Goal: Transaction & Acquisition: Purchase product/service

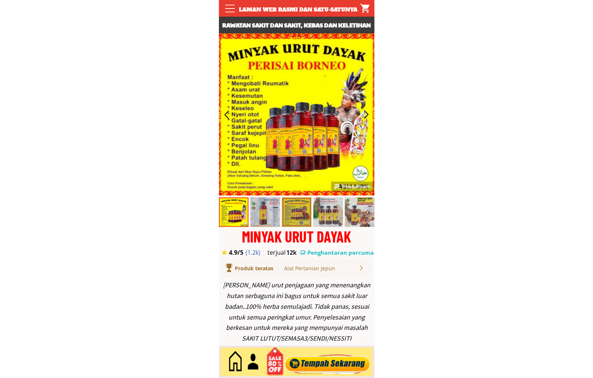
click at [321, 361] on div at bounding box center [327, 362] width 90 height 24
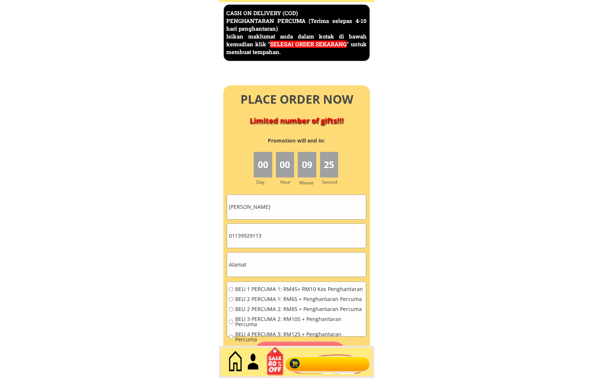
scroll to position [3212, 0]
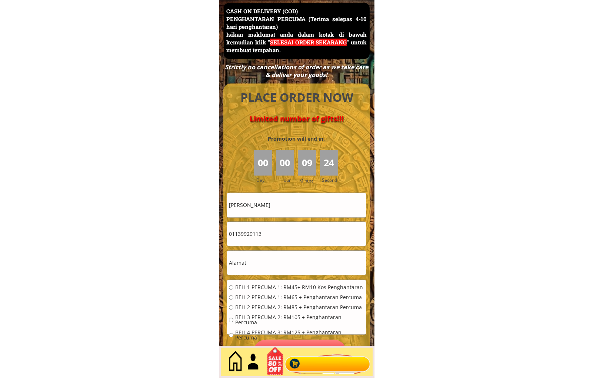
click at [297, 204] on input "[PERSON_NAME]" at bounding box center [296, 205] width 139 height 24
paste input "Habsah hami"
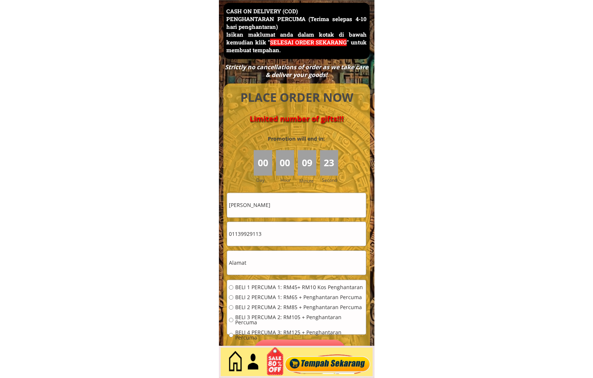
type input "[PERSON_NAME]"
click at [269, 246] on form "BELI 1 PERCUMA 1: RM45+ RM10 Kos Penghantaran BELI 2 PERCUMA 1: RM65 + Penghant…" at bounding box center [297, 279] width 140 height 172
click at [268, 235] on input "01139929113" at bounding box center [296, 234] width 139 height 24
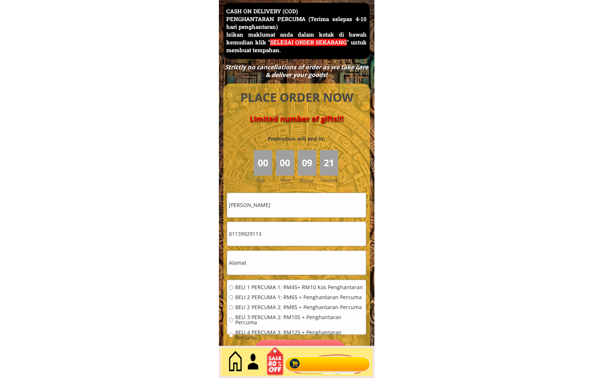
paste input "99013621"
type input "0199013621"
click at [267, 239] on input "0199013621" at bounding box center [296, 234] width 139 height 24
click at [267, 262] on input "text" at bounding box center [296, 263] width 139 height 24
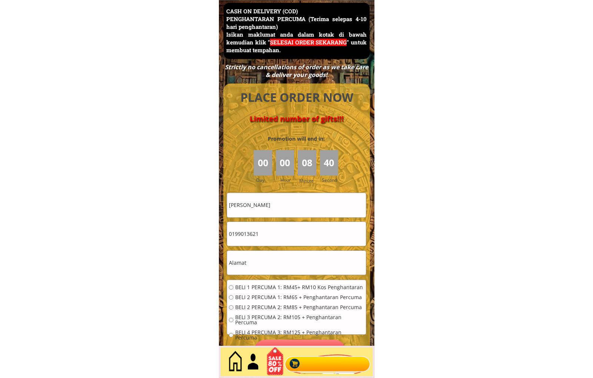
click at [267, 262] on input "text" at bounding box center [296, 263] width 139 height 24
paste input "alan [DATE][GEOGRAPHIC_DATA], [GEOGRAPHIC_DATA]"
drag, startPoint x: 276, startPoint y: 263, endPoint x: 265, endPoint y: 263, distance: 11.1
click at [275, 263] on input "alan [DATE][GEOGRAPHIC_DATA], [GEOGRAPHIC_DATA]" at bounding box center [296, 263] width 139 height 24
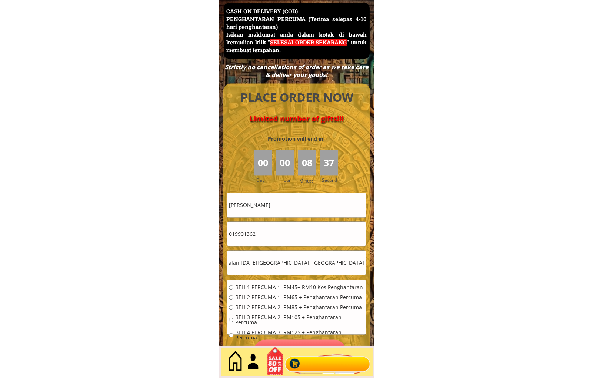
drag, startPoint x: 260, startPoint y: 263, endPoint x: 310, endPoint y: 268, distance: 50.2
click at [310, 268] on input "alan [DATE][GEOGRAPHIC_DATA], [GEOGRAPHIC_DATA]" at bounding box center [296, 263] width 139 height 24
type input "alan [DATE] Laut, [GEOGRAPHIC_DATA]"
click at [288, 286] on span "BELI 1 PERCUMA 1: RM45+ RM10 Kos Penghantaran" at bounding box center [299, 287] width 129 height 5
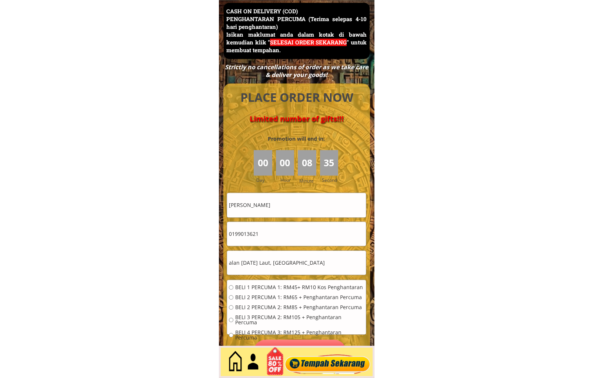
radio input "true"
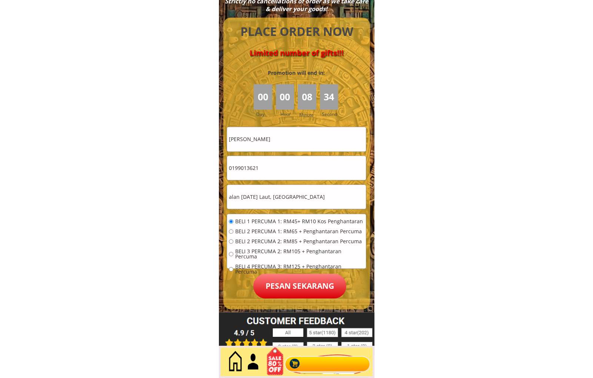
scroll to position [3281, 0]
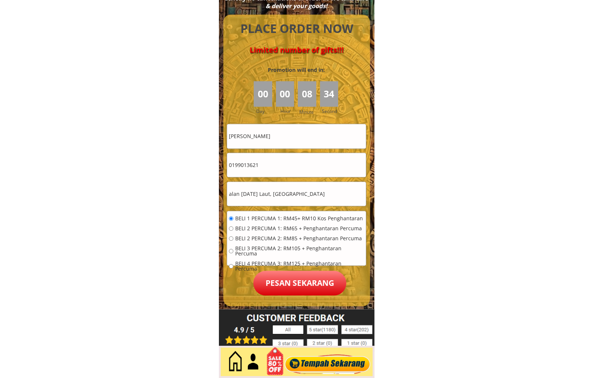
click at [320, 284] on p "Pesan sekarang" at bounding box center [299, 283] width 93 height 25
